Goal: Task Accomplishment & Management: Use online tool/utility

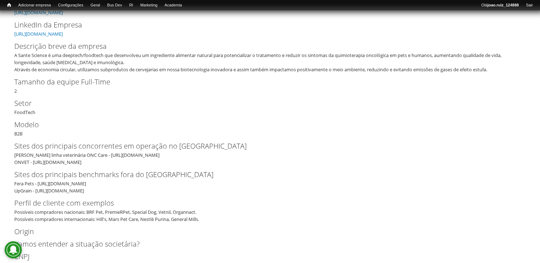
scroll to position [178, 0]
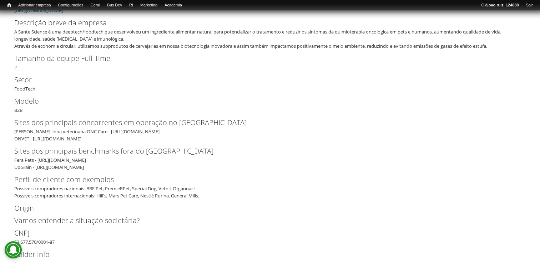
click at [57, 136] on div "Hill's linha veterinária ONC Care - https://www.hillspet.com.br/dog-food/pd-can…" at bounding box center [267, 135] width 506 height 14
drag, startPoint x: 95, startPoint y: 139, endPoint x: 34, endPoint y: 141, distance: 61.0
click at [34, 141] on div "Hill's linha veterinária ONC Care - https://www.hillspet.com.br/dog-food/pd-can…" at bounding box center [267, 135] width 506 height 14
drag, startPoint x: 36, startPoint y: 141, endPoint x: 103, endPoint y: 142, distance: 66.7
click at [103, 142] on div "Hill's linha veterinária ONC Care - https://www.hillspet.com.br/dog-food/pd-can…" at bounding box center [267, 135] width 506 height 14
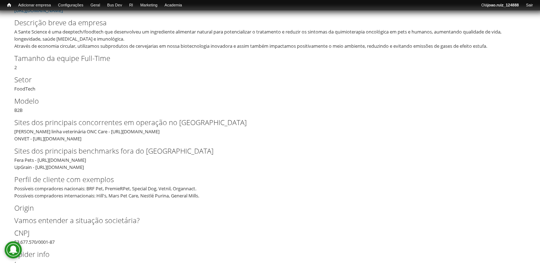
drag, startPoint x: 102, startPoint y: 140, endPoint x: 33, endPoint y: 139, distance: 68.8
click at [33, 139] on div "Hill's linha veterinária ONC Care - https://www.hillspet.com.br/dog-food/pd-can…" at bounding box center [267, 135] width 506 height 14
copy div "https://onvetnutricao.com.br/"
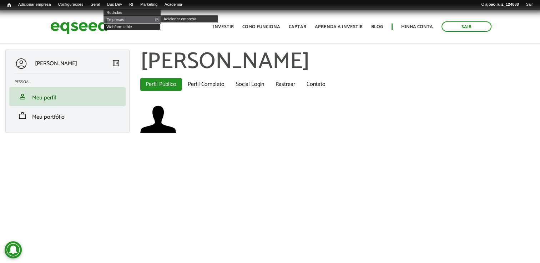
click at [130, 28] on link "Webform table" at bounding box center [131, 26] width 57 height 7
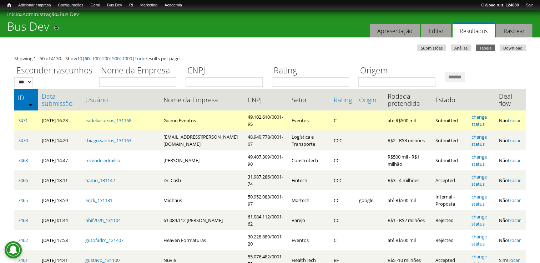
scroll to position [36, 0]
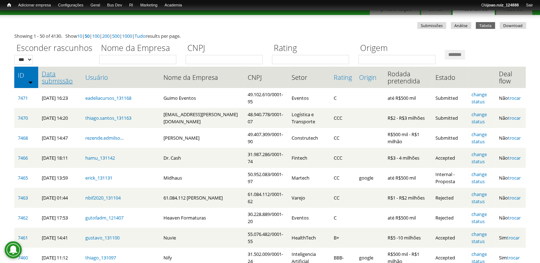
click at [62, 77] on link "Data submissão" at bounding box center [60, 77] width 36 height 14
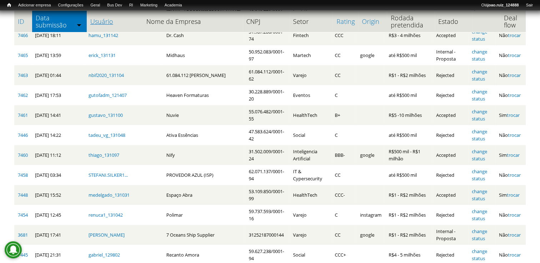
scroll to position [143, 0]
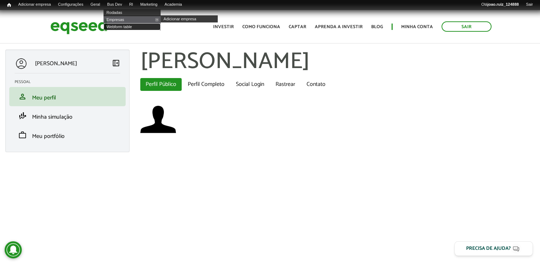
click at [130, 26] on link "Webform table" at bounding box center [131, 26] width 57 height 7
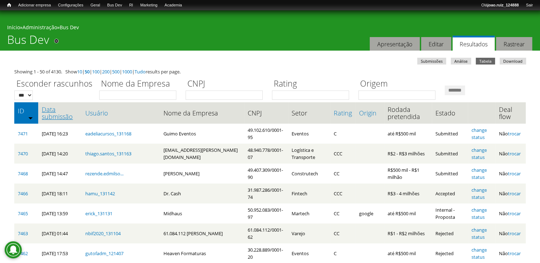
click at [59, 116] on link "Data submissão" at bounding box center [60, 113] width 36 height 14
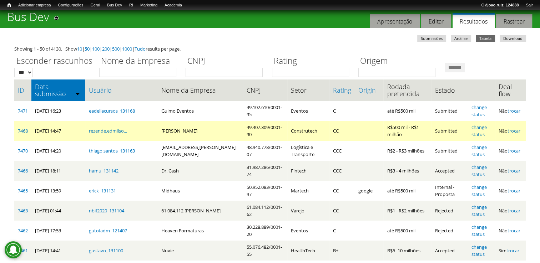
scroll to position [36, 0]
